Goal: Find contact information: Find contact information

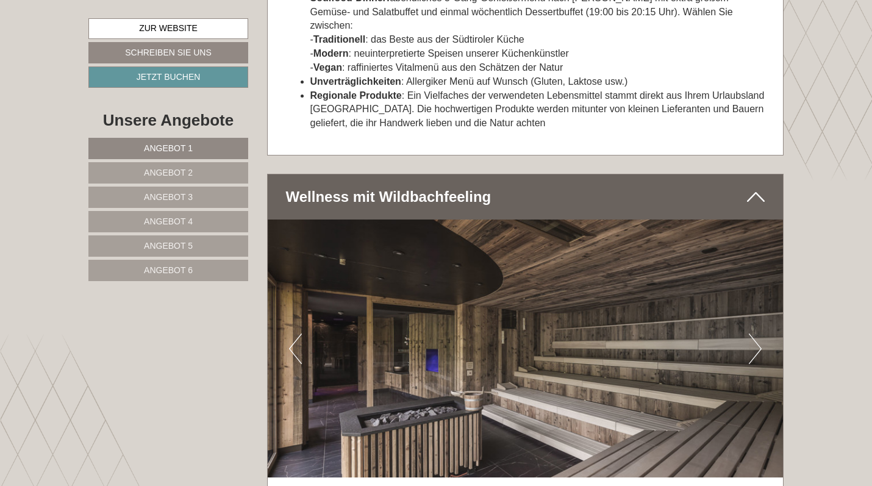
scroll to position [3969, 0]
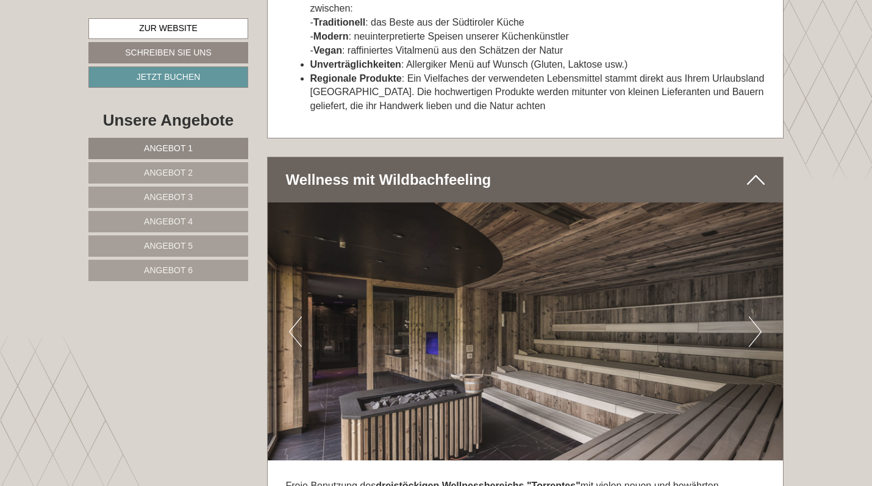
click at [750, 317] on button "Next" at bounding box center [755, 332] width 13 height 30
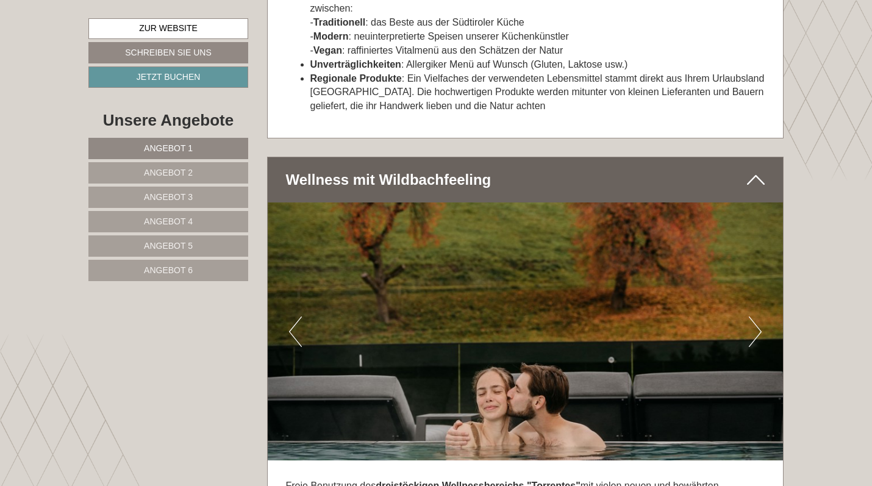
click at [750, 317] on button "Next" at bounding box center [755, 332] width 13 height 30
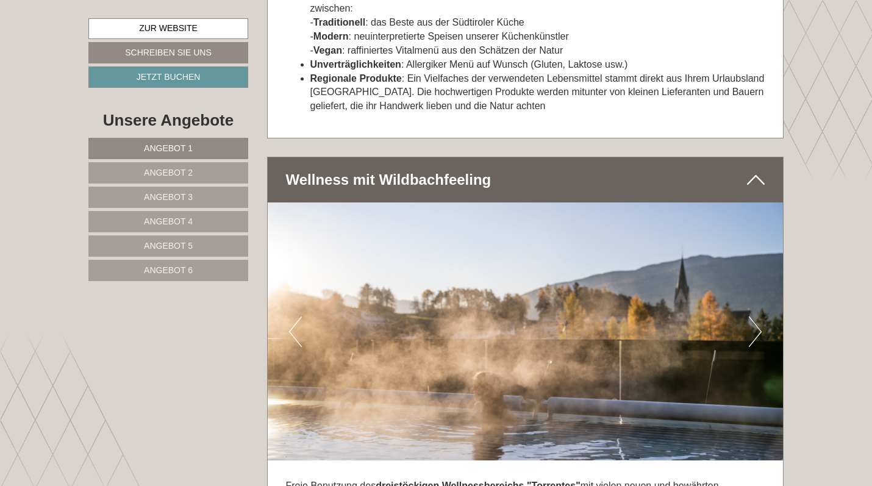
click at [750, 317] on button "Next" at bounding box center [755, 332] width 13 height 30
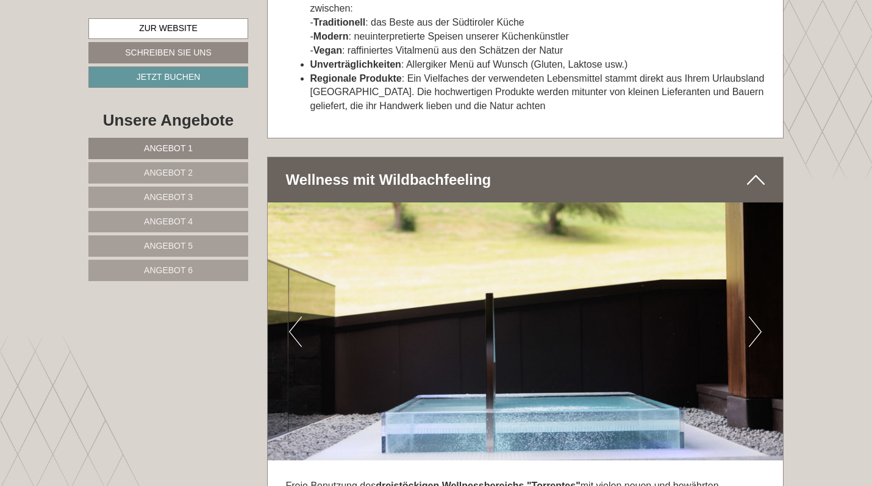
click at [750, 317] on button "Next" at bounding box center [755, 332] width 13 height 30
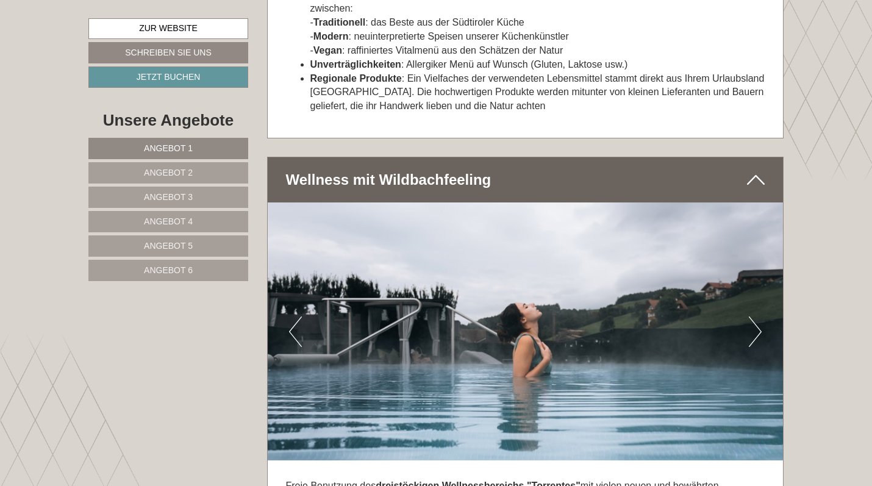
click at [750, 317] on button "Next" at bounding box center [755, 332] width 13 height 30
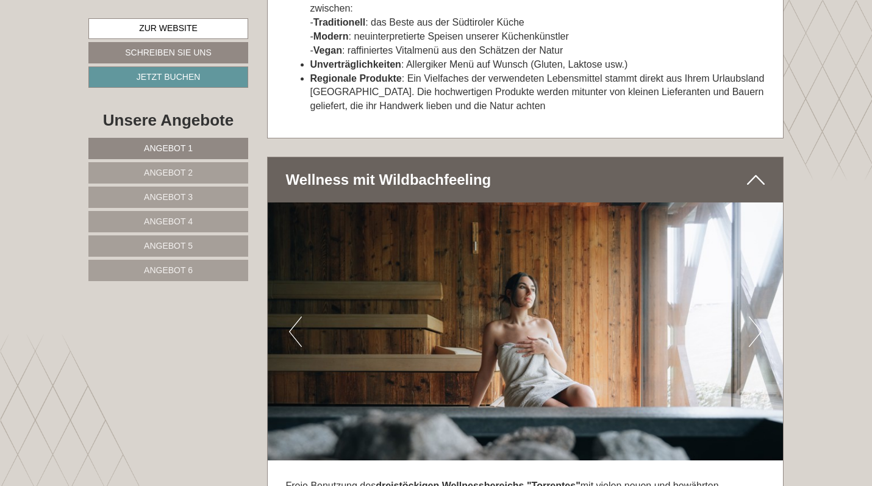
click at [750, 317] on button "Next" at bounding box center [755, 332] width 13 height 30
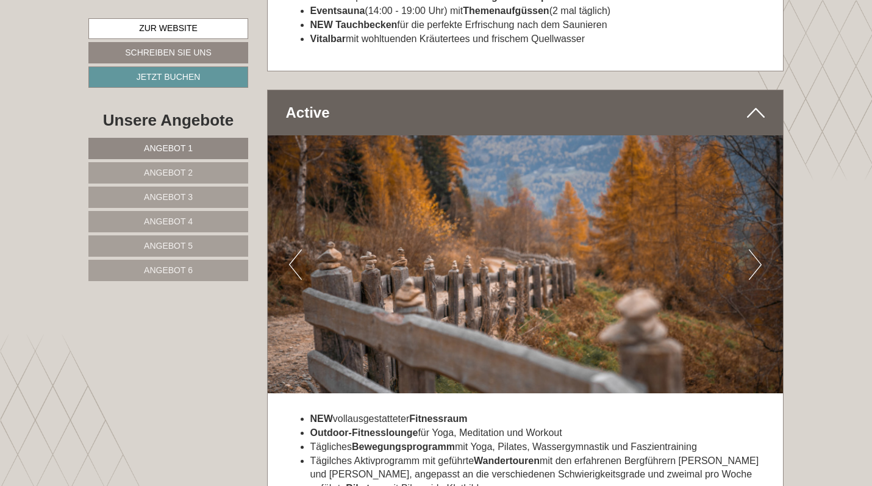
scroll to position [4658, 0]
click at [754, 249] on button "Next" at bounding box center [755, 264] width 13 height 30
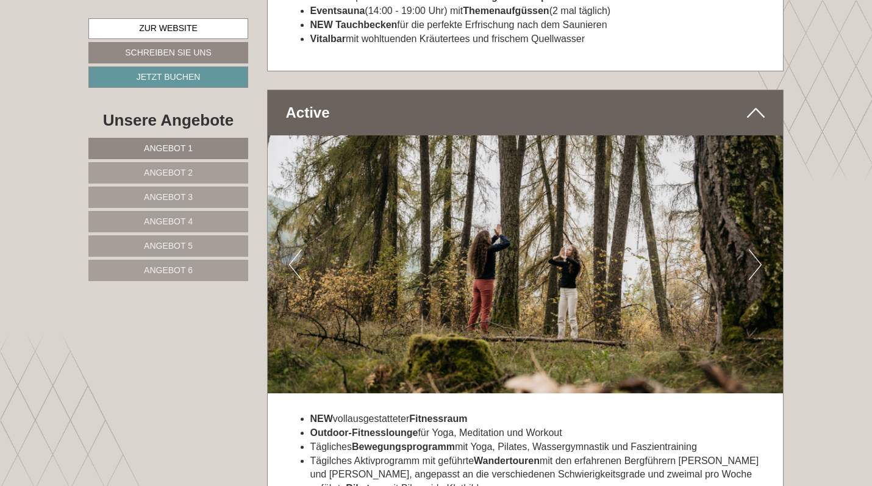
click at [753, 249] on button "Next" at bounding box center [755, 264] width 13 height 30
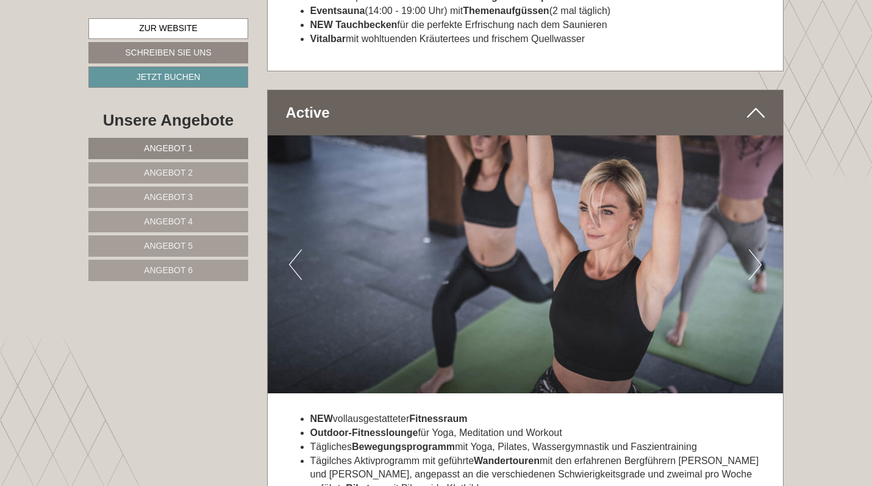
click at [753, 249] on button "Next" at bounding box center [755, 264] width 13 height 30
click at [760, 249] on button "Next" at bounding box center [755, 264] width 13 height 30
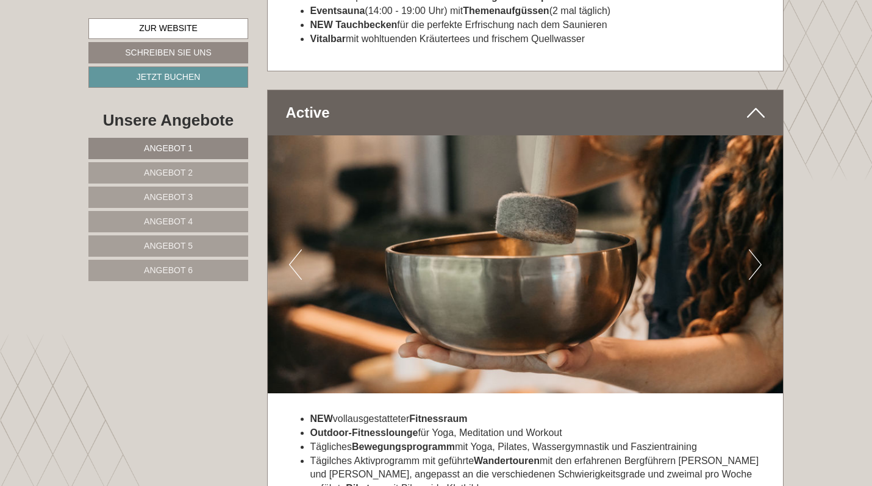
click at [760, 249] on button "Next" at bounding box center [755, 264] width 13 height 30
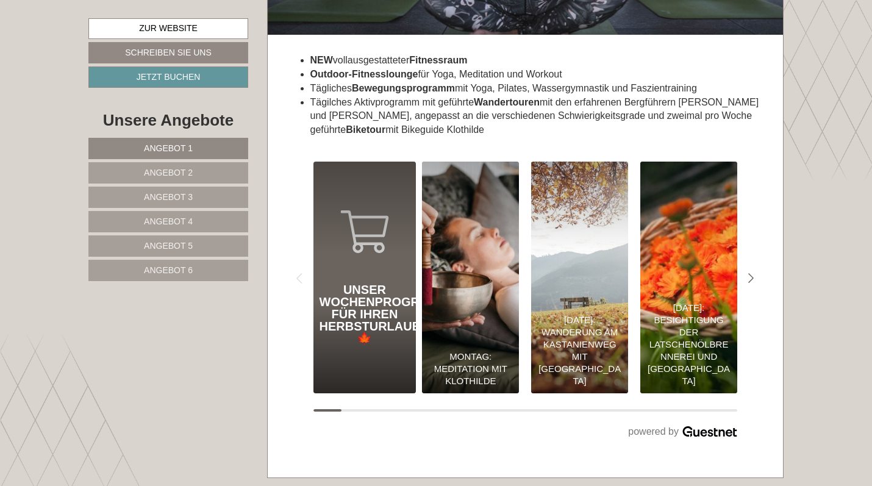
scroll to position [5016, 0]
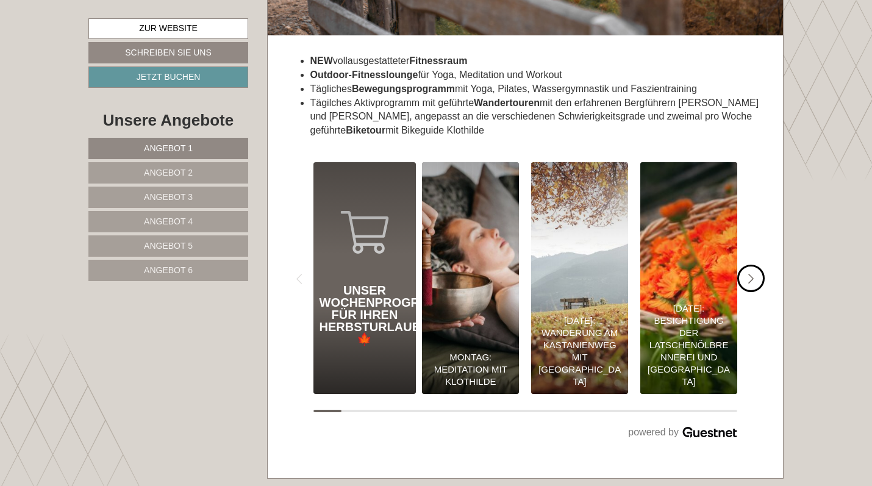
click at [752, 274] on icon "#gn-shop-3 .a-arrow { fill:#4a8f1b; }" at bounding box center [751, 279] width 6 height 11
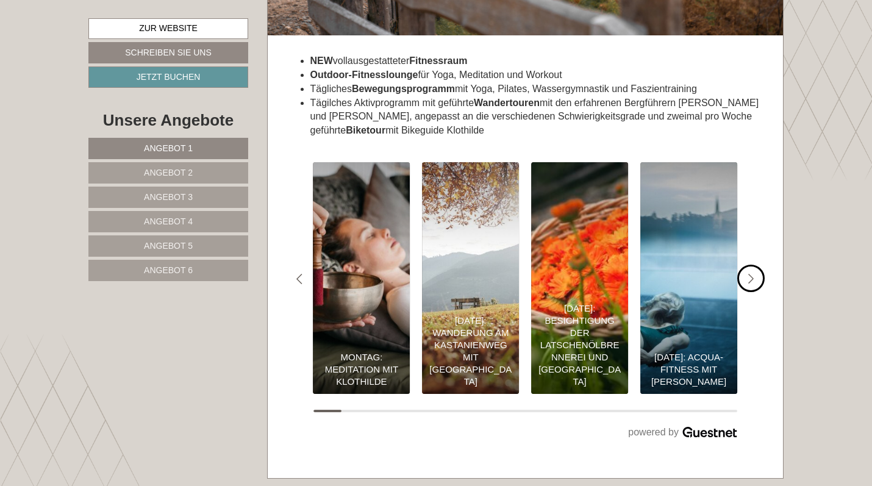
click at [752, 274] on icon "#gn-shop-3 .a-arrow { fill:#4a8f1b; }" at bounding box center [751, 279] width 6 height 11
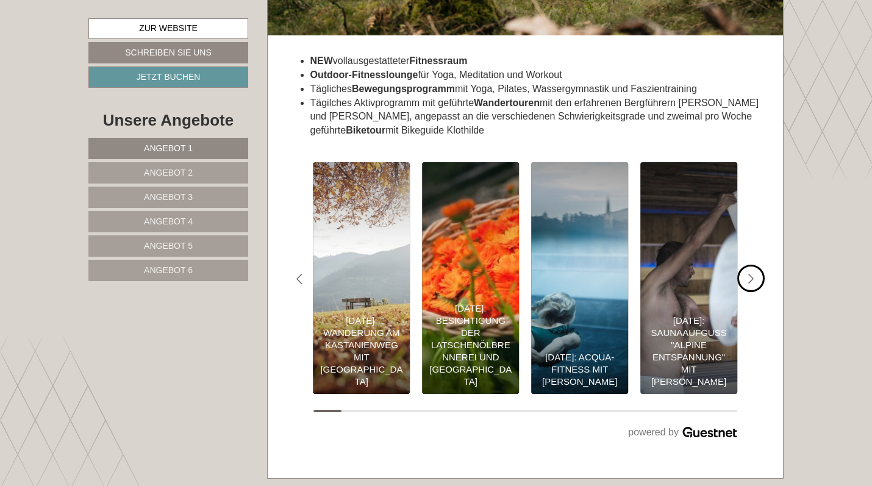
click at [750, 274] on icon "#gn-shop-3 .a-arrow { fill:#4a8f1b; }" at bounding box center [751, 279] width 6 height 11
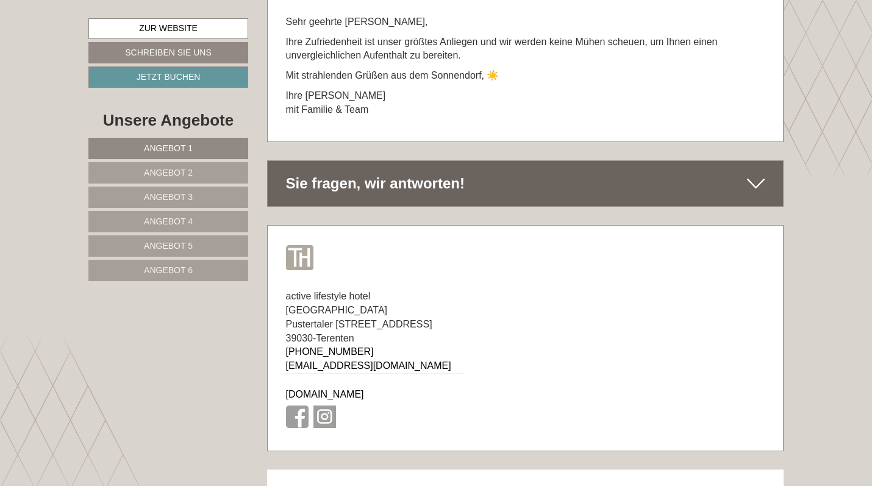
scroll to position [7435, 0]
drag, startPoint x: 408, startPoint y: 198, endPoint x: 280, endPoint y: 196, distance: 128.1
click at [280, 272] on div "active lifestyle hotel [GEOGRAPHIC_DATA][STREET_ADDRESS] [PHONE_NUMBER] [EMAIL_…" at bounding box center [375, 361] width 215 height 179
copy span "Pustertaler [STREET_ADDRESS]"
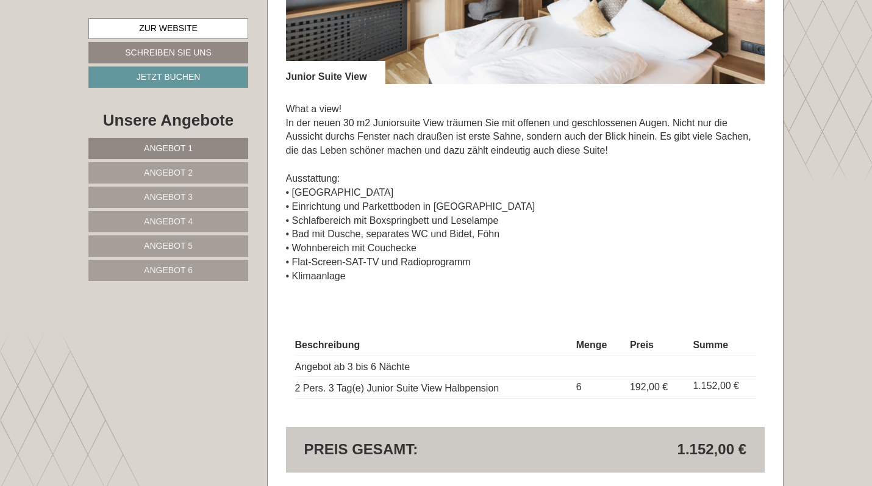
scroll to position [978, 0]
